Goal: Navigation & Orientation: Find specific page/section

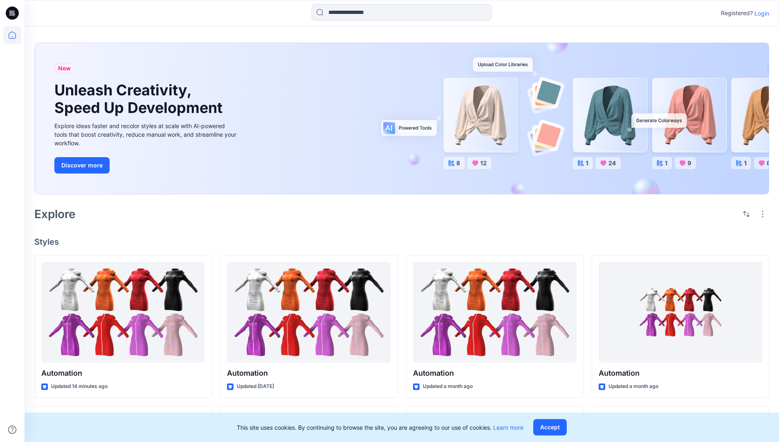
click at [760, 13] on p "Login" at bounding box center [761, 13] width 15 height 9
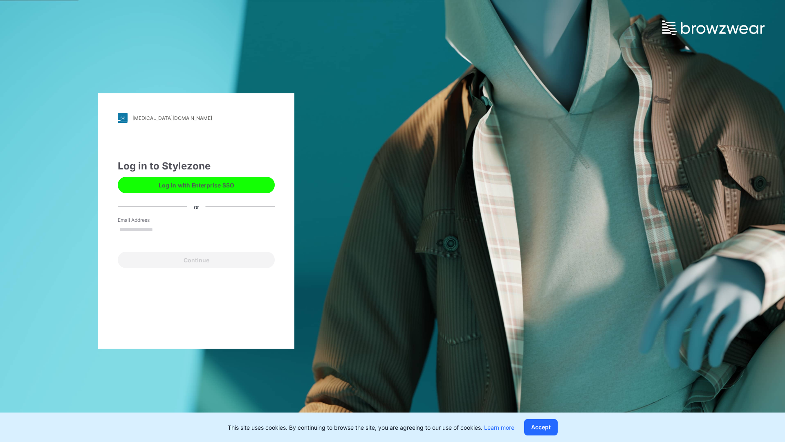
click at [161, 229] on input "Email Address" at bounding box center [196, 230] width 157 height 12
type input "**********"
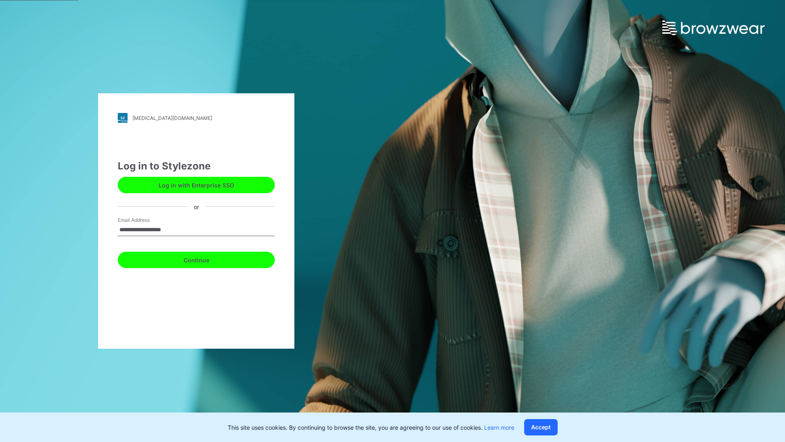
click at [205, 258] on button "Continue" at bounding box center [196, 259] width 157 height 16
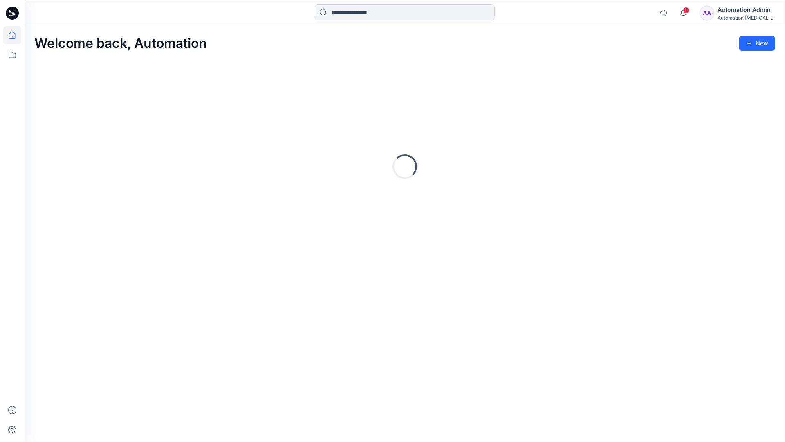
click at [16, 35] on icon at bounding box center [12, 34] width 7 height 7
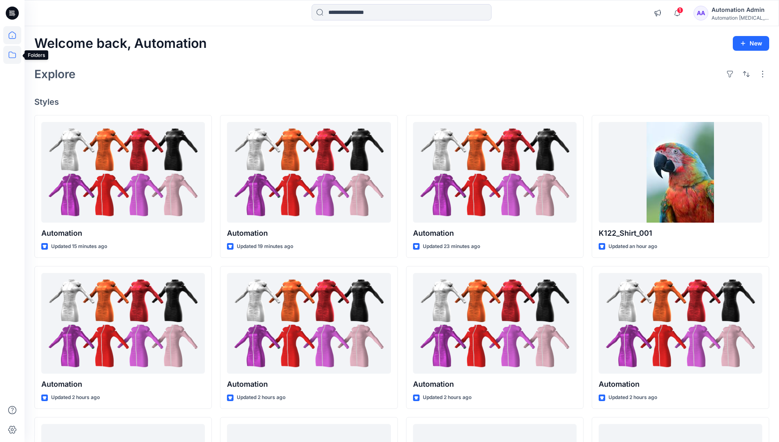
click at [13, 53] on icon at bounding box center [12, 55] width 7 height 7
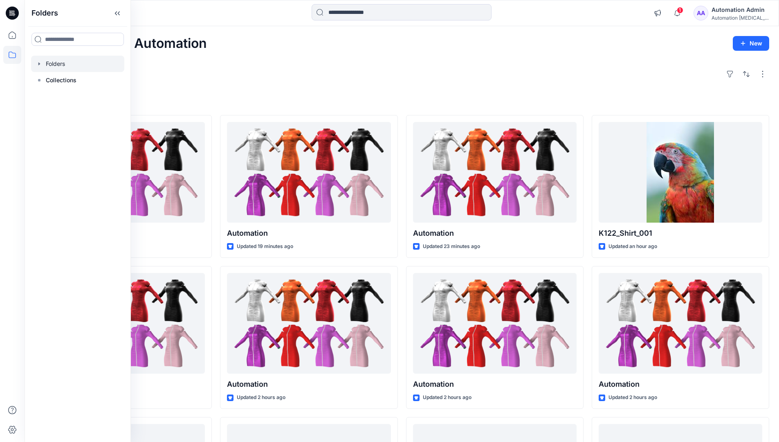
click at [60, 63] on div at bounding box center [77, 64] width 93 height 16
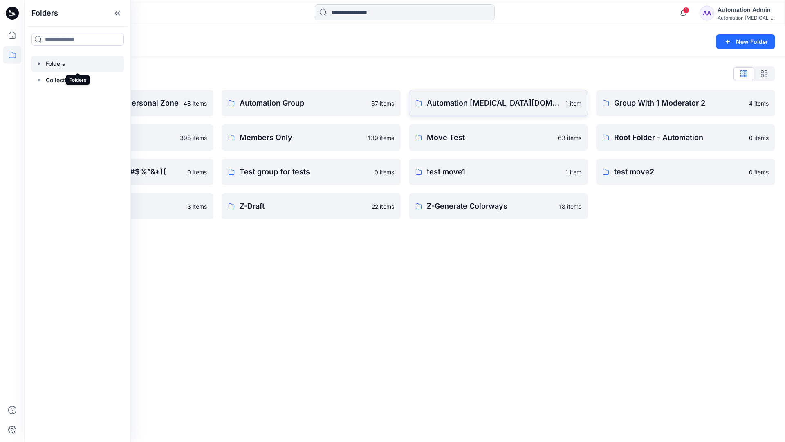
click at [469, 107] on p "Automation [MEDICAL_DATA][DOMAIN_NAME]" at bounding box center [494, 102] width 134 height 11
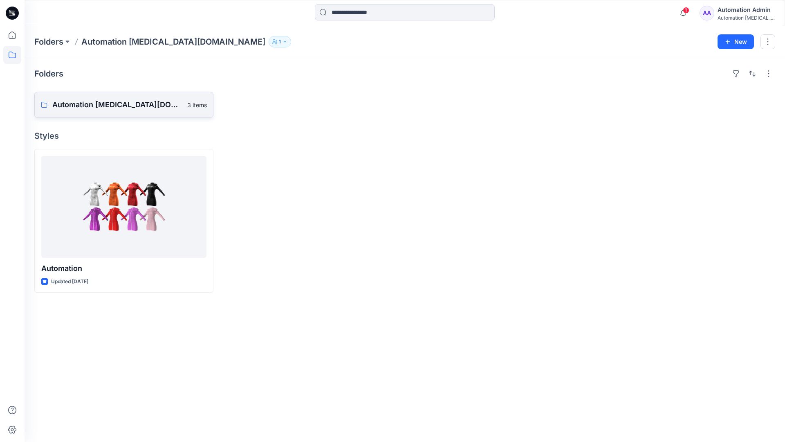
click at [115, 108] on p "Automation [MEDICAL_DATA][DOMAIN_NAME] Board" at bounding box center [117, 104] width 130 height 11
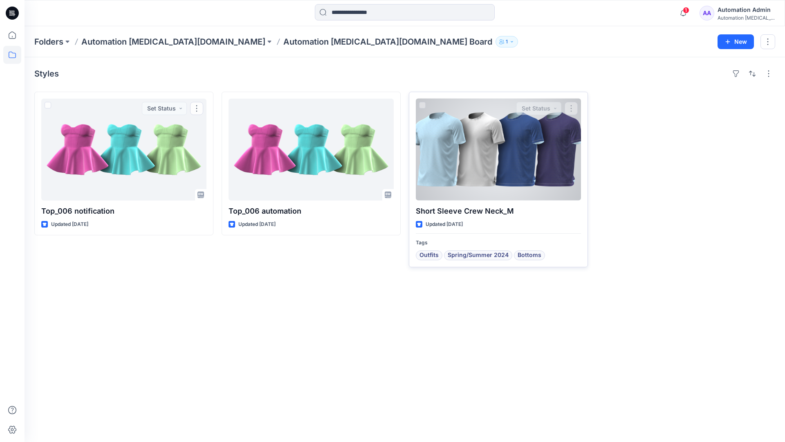
click at [468, 157] on div at bounding box center [498, 150] width 165 height 102
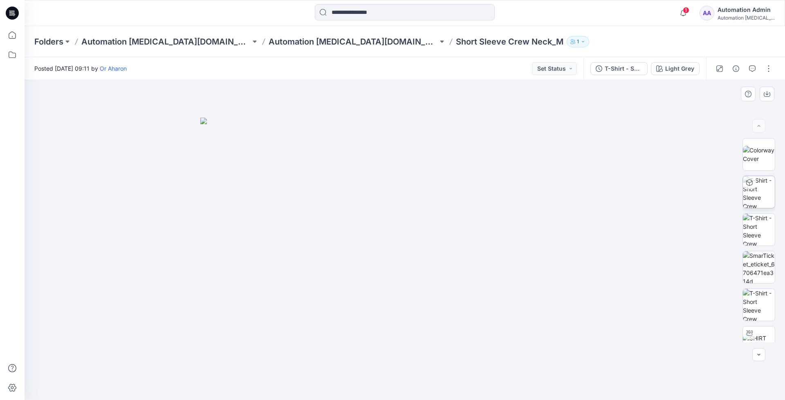
click at [758, 194] on img at bounding box center [759, 192] width 32 height 32
